Goal: Obtain resource: Download file/media

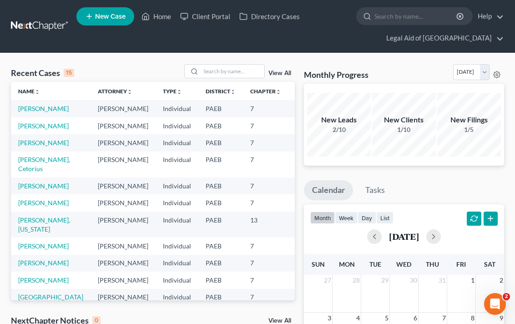
click at [27, 113] on td "[PERSON_NAME]" at bounding box center [51, 108] width 80 height 17
click at [34, 111] on link "[PERSON_NAME]" at bounding box center [43, 109] width 51 height 8
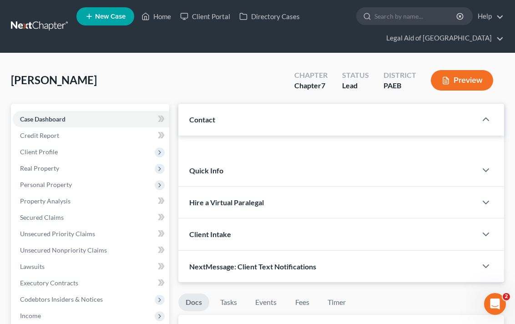
click at [26, 116] on span "Case Dashboard" at bounding box center [43, 119] width 46 height 8
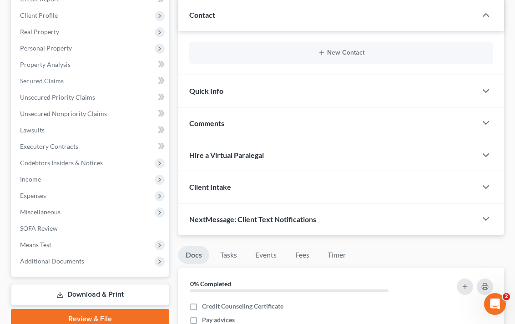
scroll to position [228, 0]
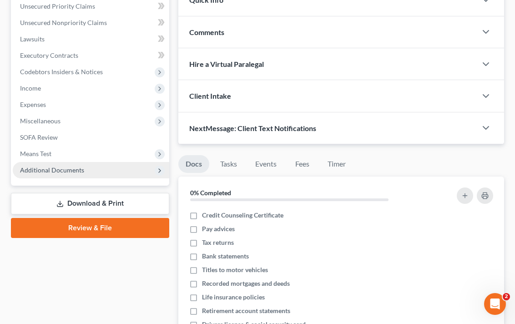
drag, startPoint x: 91, startPoint y: 181, endPoint x: 93, endPoint y: 174, distance: 6.6
click at [92, 177] on div "Case Dashboard Payments Invoices Payments Payments Credit Report Client Profile…" at bounding box center [90, 30] width 158 height 309
click at [93, 174] on span "Additional Documents" at bounding box center [91, 170] width 157 height 16
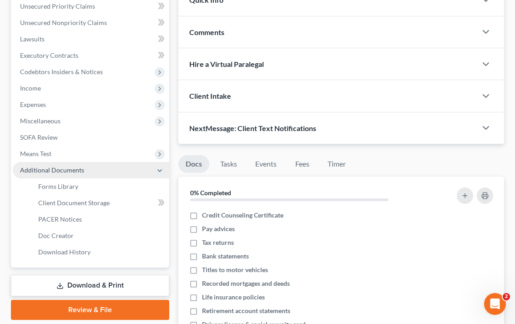
click at [93, 174] on span "Additional Documents" at bounding box center [91, 170] width 157 height 16
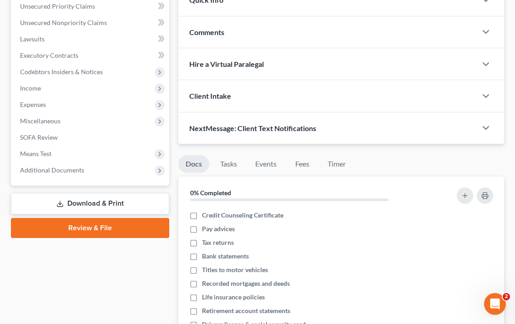
drag, startPoint x: 91, startPoint y: 165, endPoint x: 87, endPoint y: 179, distance: 14.7
click at [94, 165] on span "Additional Documents" at bounding box center [91, 170] width 157 height 16
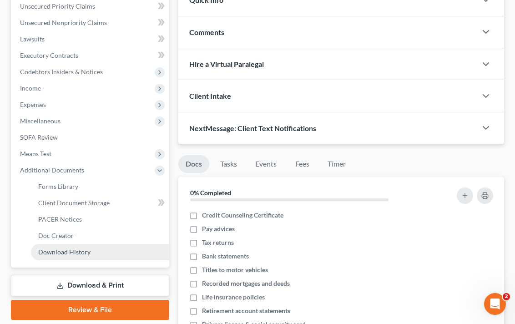
click at [60, 254] on span "Download History" at bounding box center [64, 252] width 52 height 8
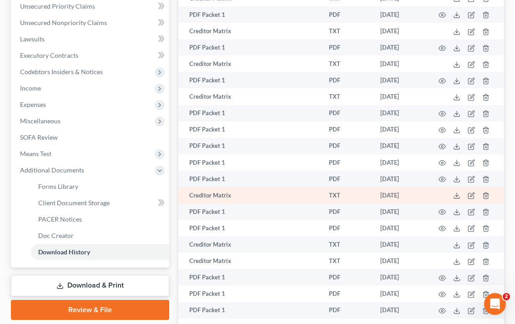
scroll to position [300, 0]
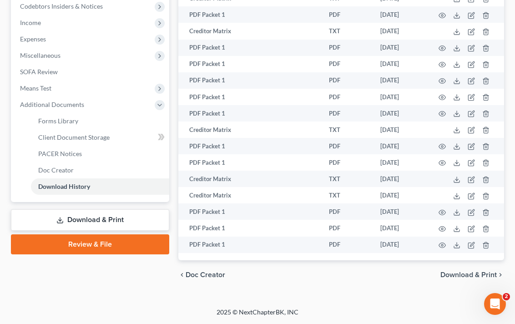
click at [142, 213] on link "Download & Print" at bounding box center [90, 219] width 158 height 21
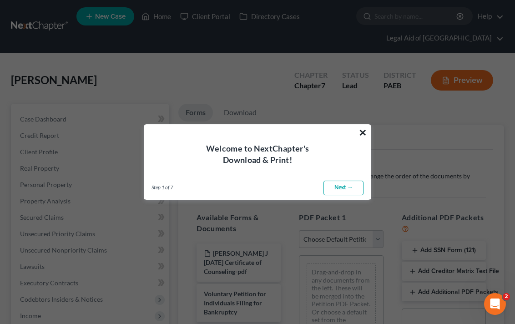
click at [364, 132] on button "×" at bounding box center [363, 132] width 9 height 15
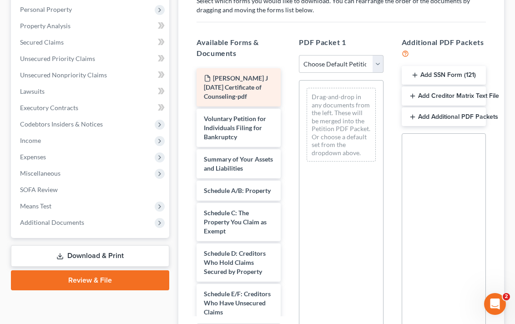
scroll to position [182, 0]
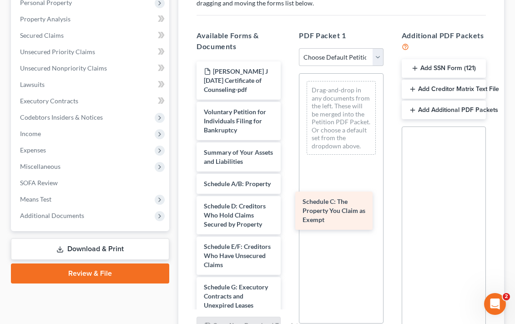
drag, startPoint x: 249, startPoint y: 239, endPoint x: 348, endPoint y: 217, distance: 101.3
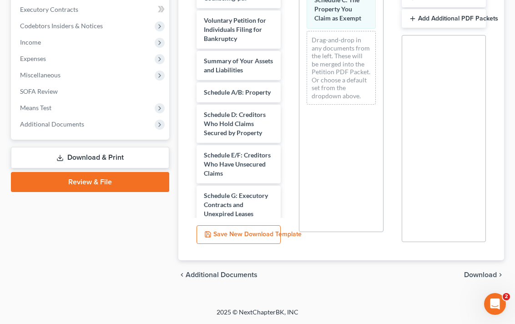
click at [487, 277] on span "Download" at bounding box center [480, 274] width 33 height 7
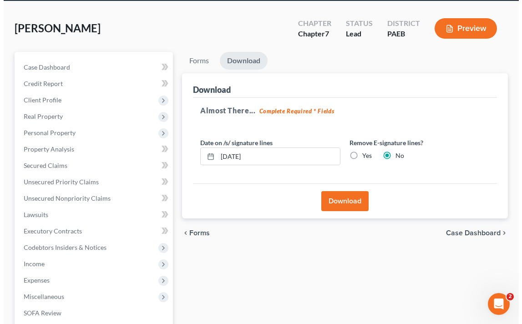
scroll to position [40, 0]
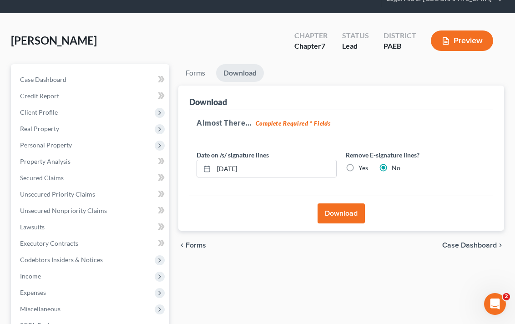
click at [336, 215] on button "Download" at bounding box center [341, 213] width 47 height 20
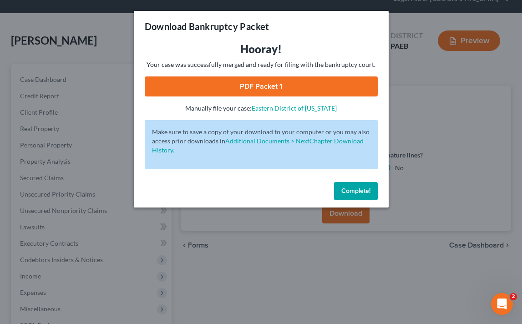
click at [262, 88] on link "PDF Packet 1" at bounding box center [261, 86] width 233 height 20
